Goal: Task Accomplishment & Management: Use online tool/utility

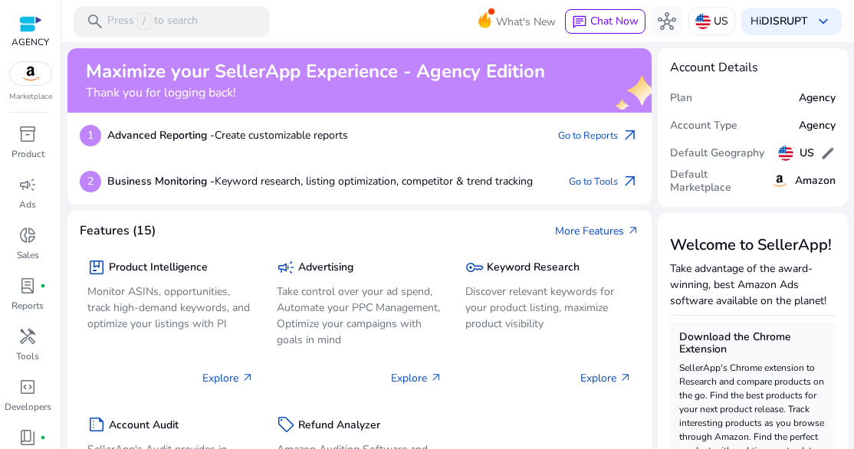
scroll to position [3, 0]
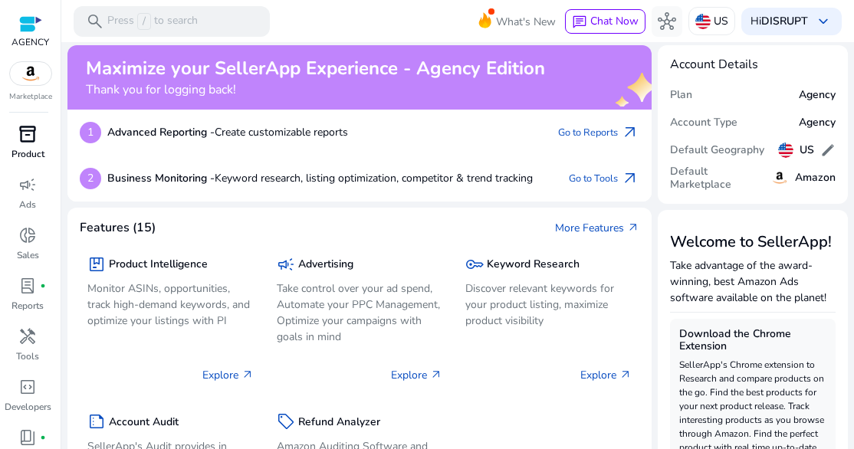
click at [40, 138] on div "inventory_2" at bounding box center [27, 134] width 43 height 25
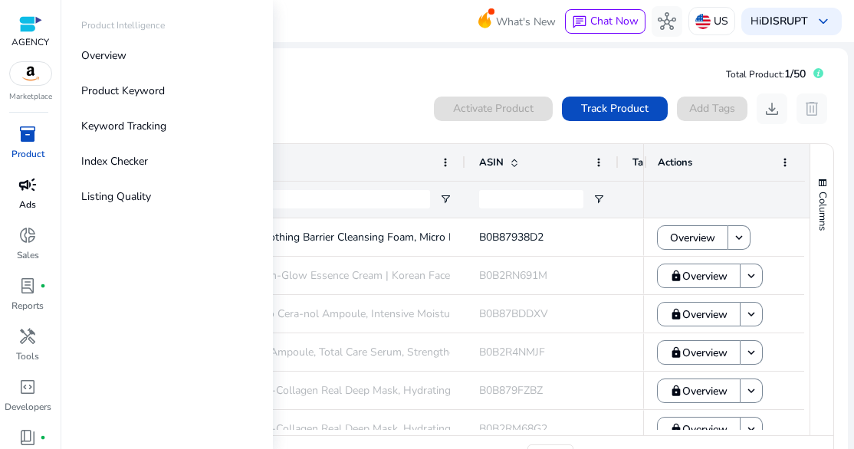
click at [39, 196] on div "campaign" at bounding box center [27, 185] width 43 height 25
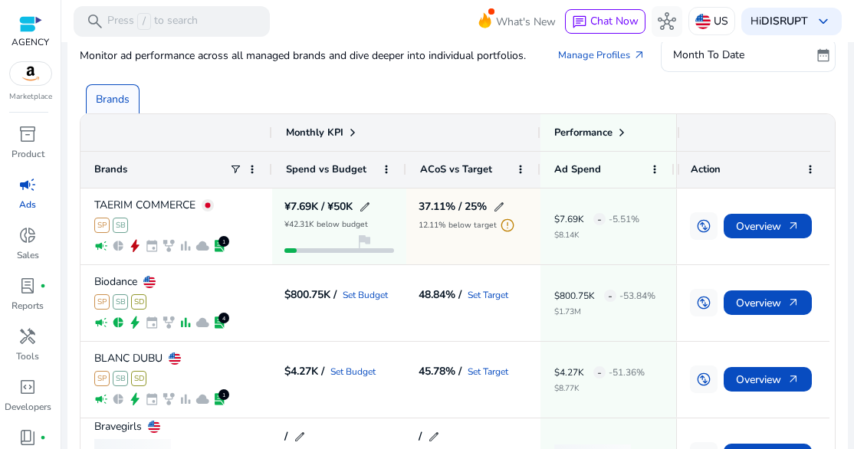
scroll to position [120, 0]
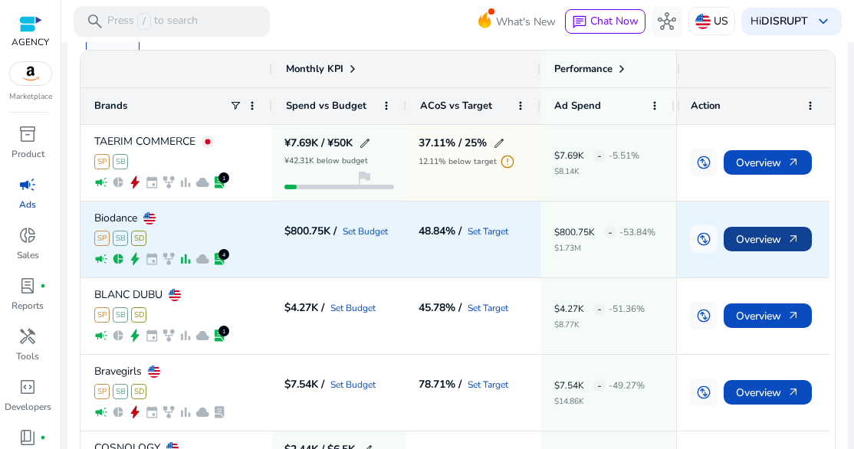
click at [728, 243] on span at bounding box center [768, 239] width 88 height 37
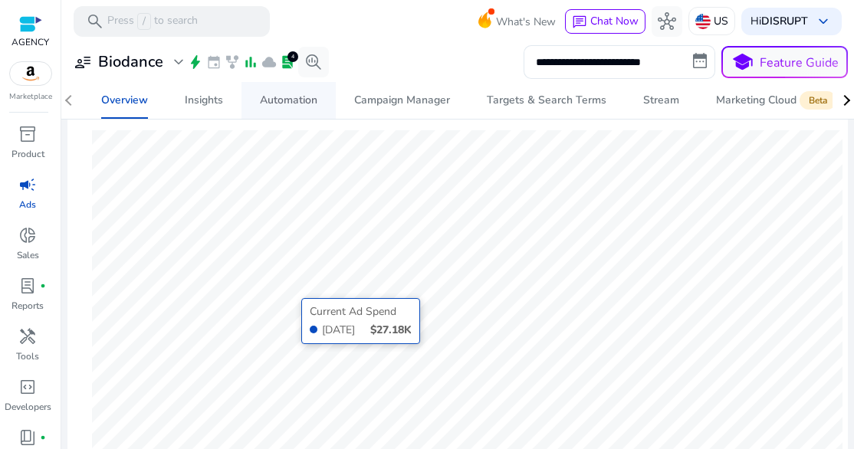
scroll to position [129, 0]
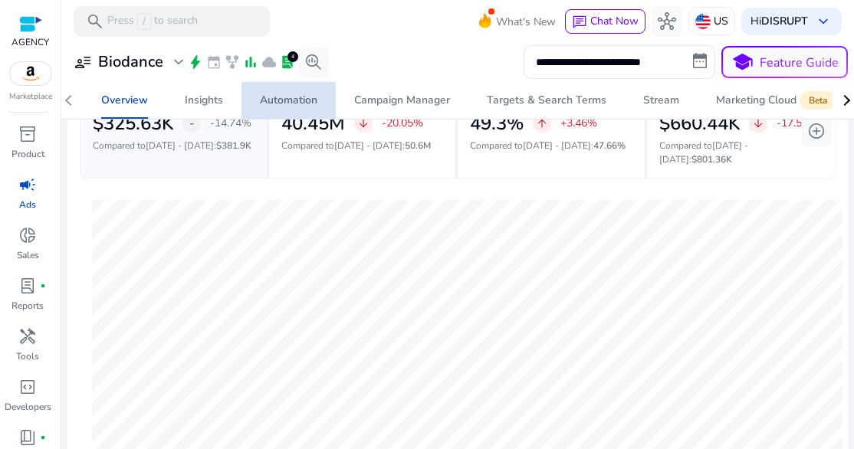
click at [286, 109] on span "Automation" at bounding box center [289, 100] width 58 height 37
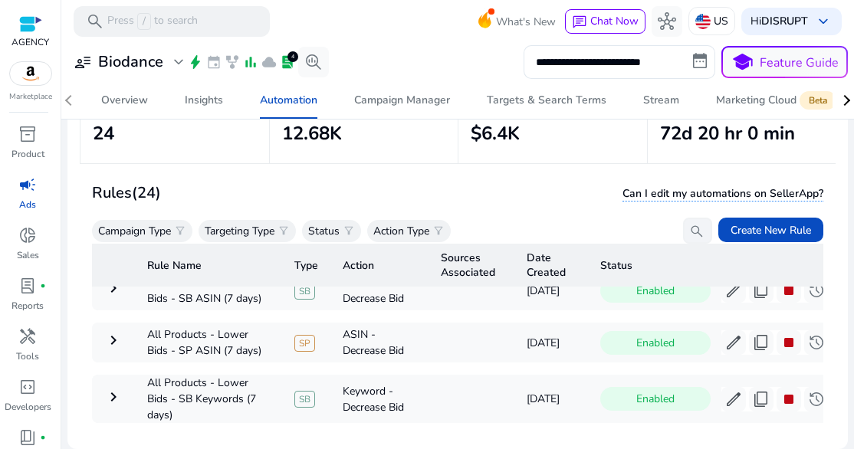
scroll to position [574, 0]
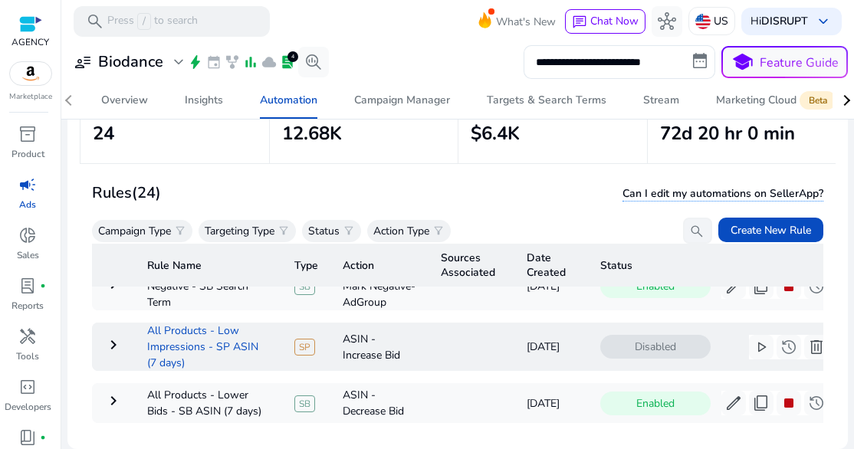
click at [185, 371] on td "All Products - Low Impressions - SP ASIN (7 days)" at bounding box center [208, 347] width 147 height 48
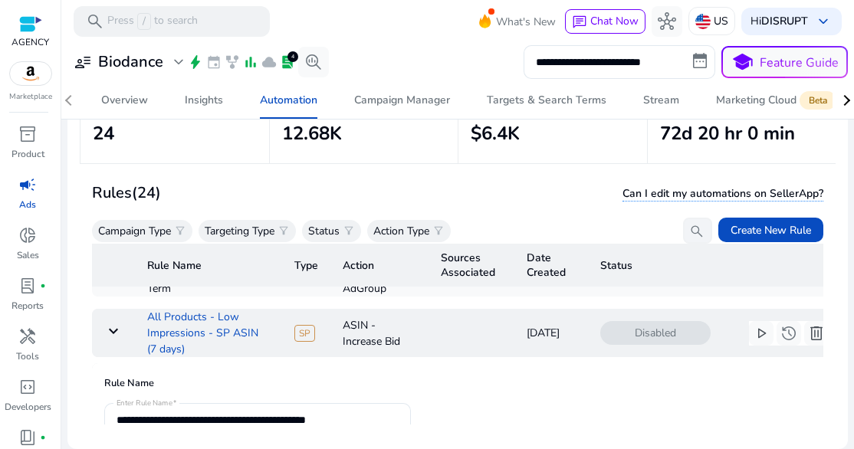
click at [230, 344] on td "All Products - Low Impressions - SP ASIN (7 days)" at bounding box center [208, 333] width 147 height 48
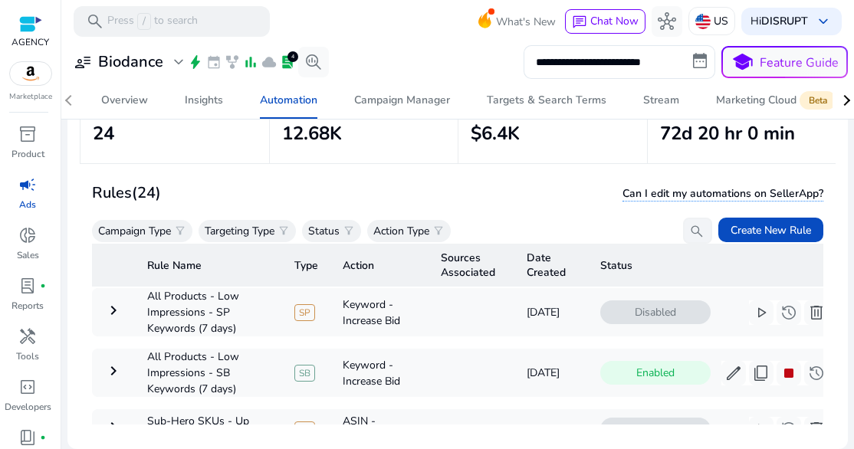
scroll to position [1155, 0]
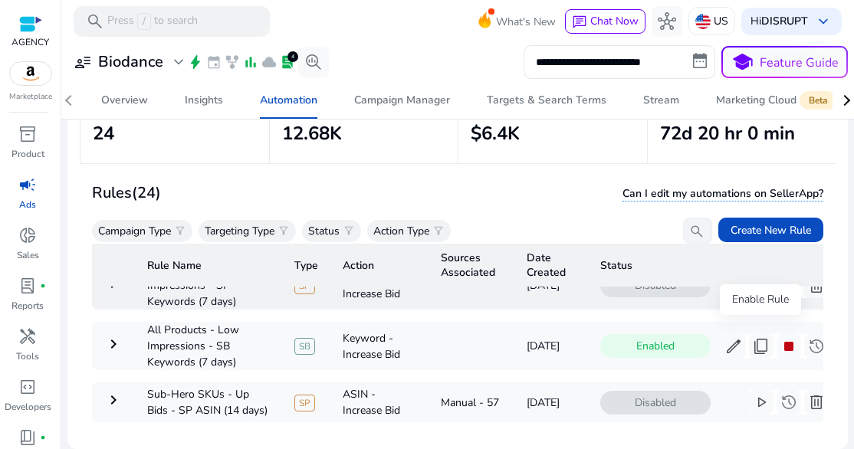
click at [767, 295] on span "play_arrow" at bounding box center [761, 286] width 18 height 18
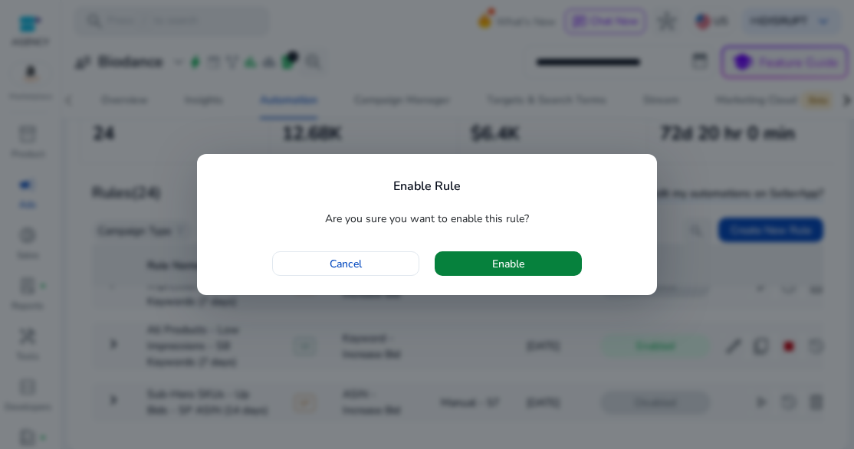
click at [512, 260] on span "Enable" at bounding box center [508, 264] width 32 height 16
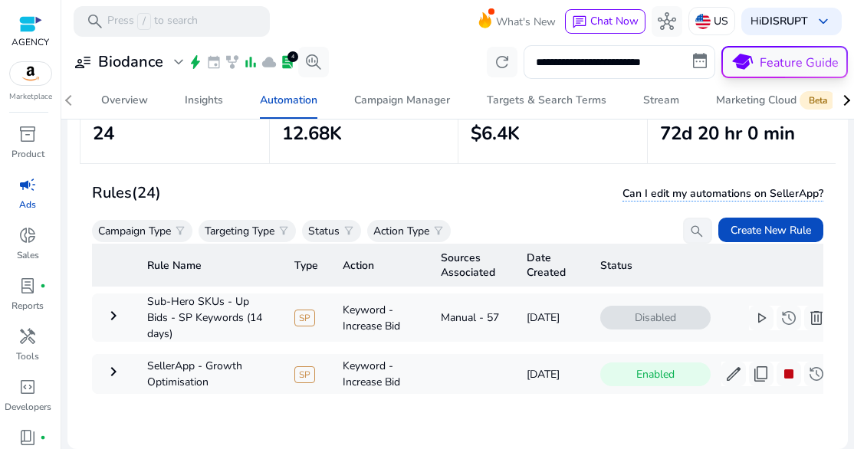
scroll to position [1302, 0]
